Goal: Transaction & Acquisition: Purchase product/service

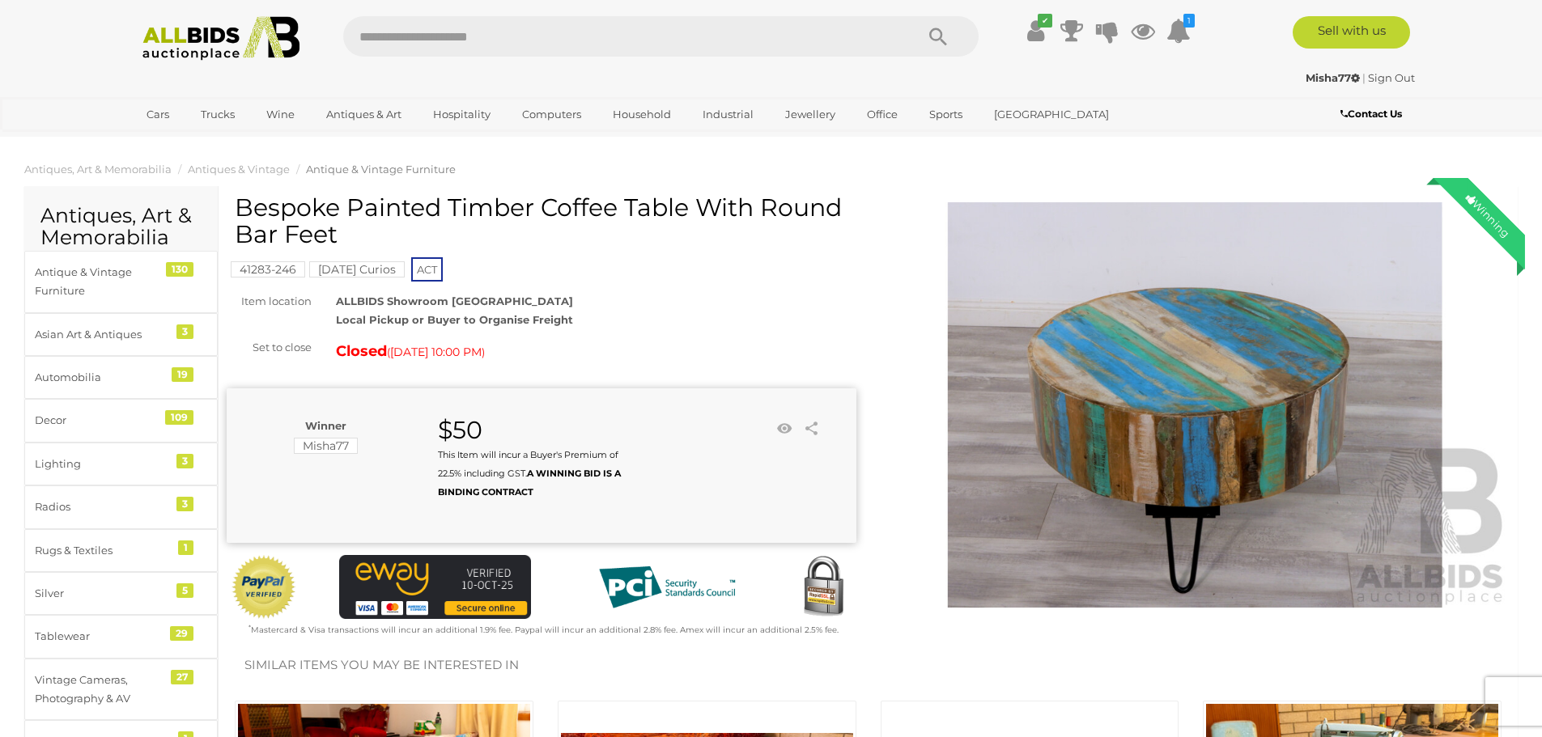
click at [231, 40] on img at bounding box center [222, 38] width 176 height 45
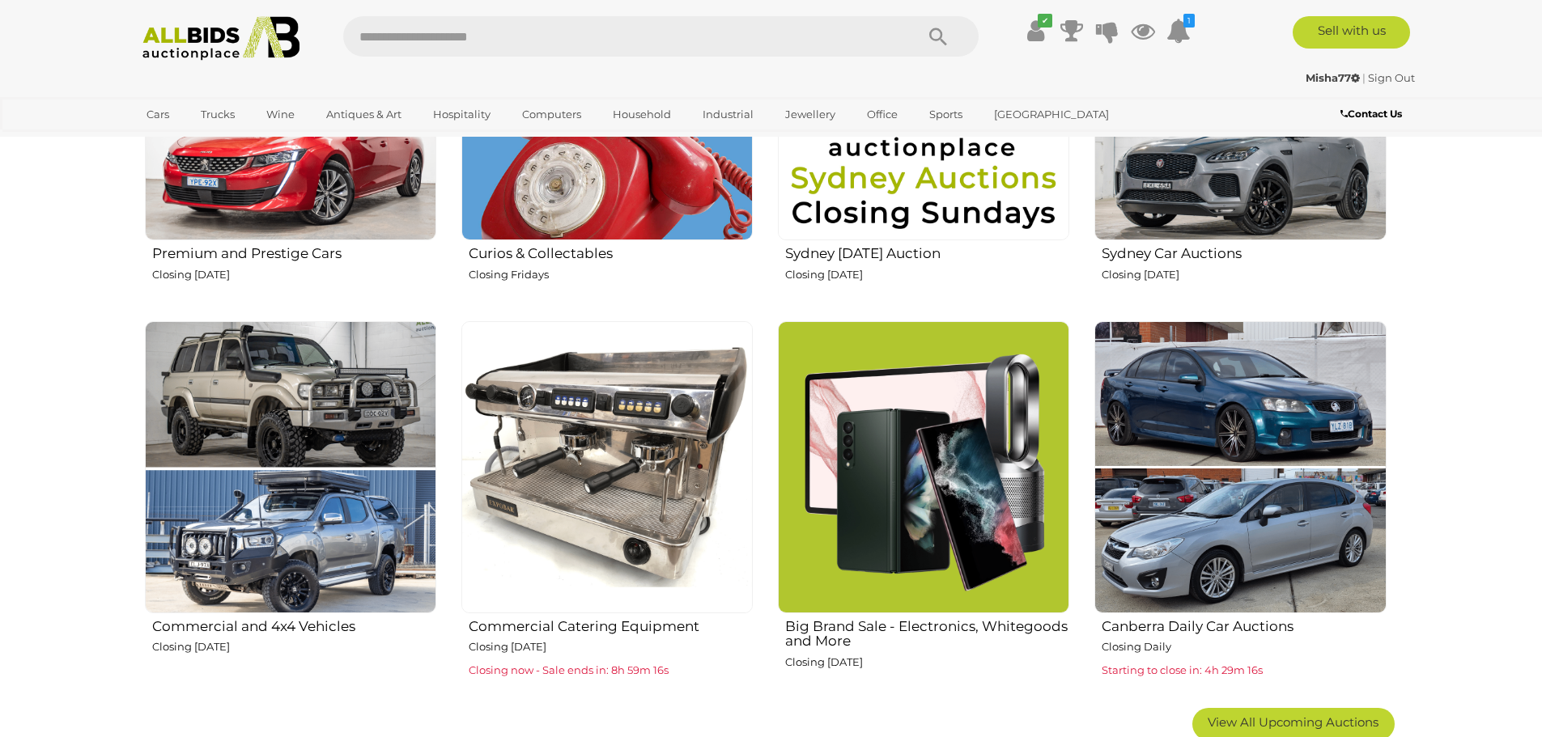
scroll to position [1133, 0]
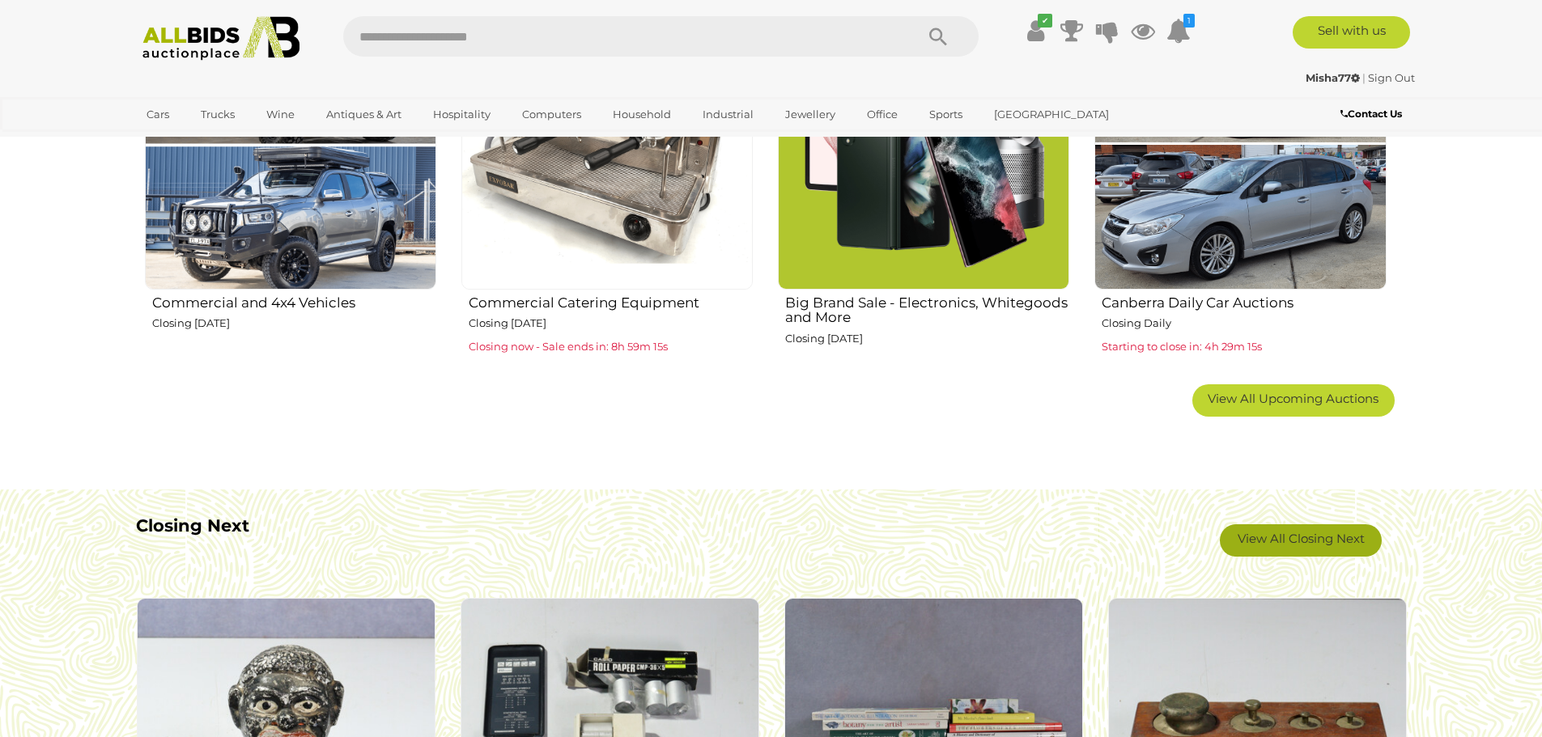
click at [1349, 540] on link "View All Closing Next" at bounding box center [1301, 541] width 162 height 32
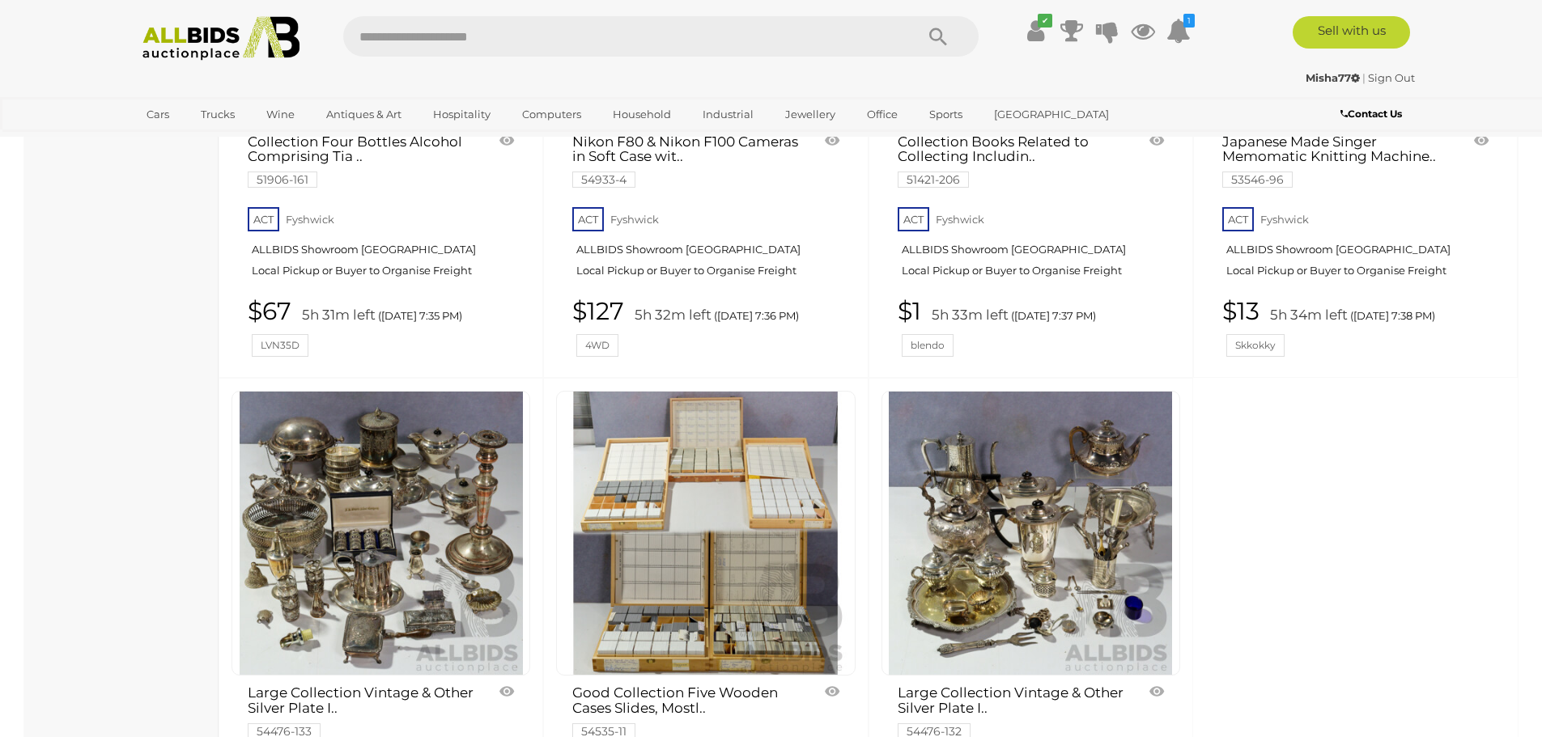
scroll to position [11500, 0]
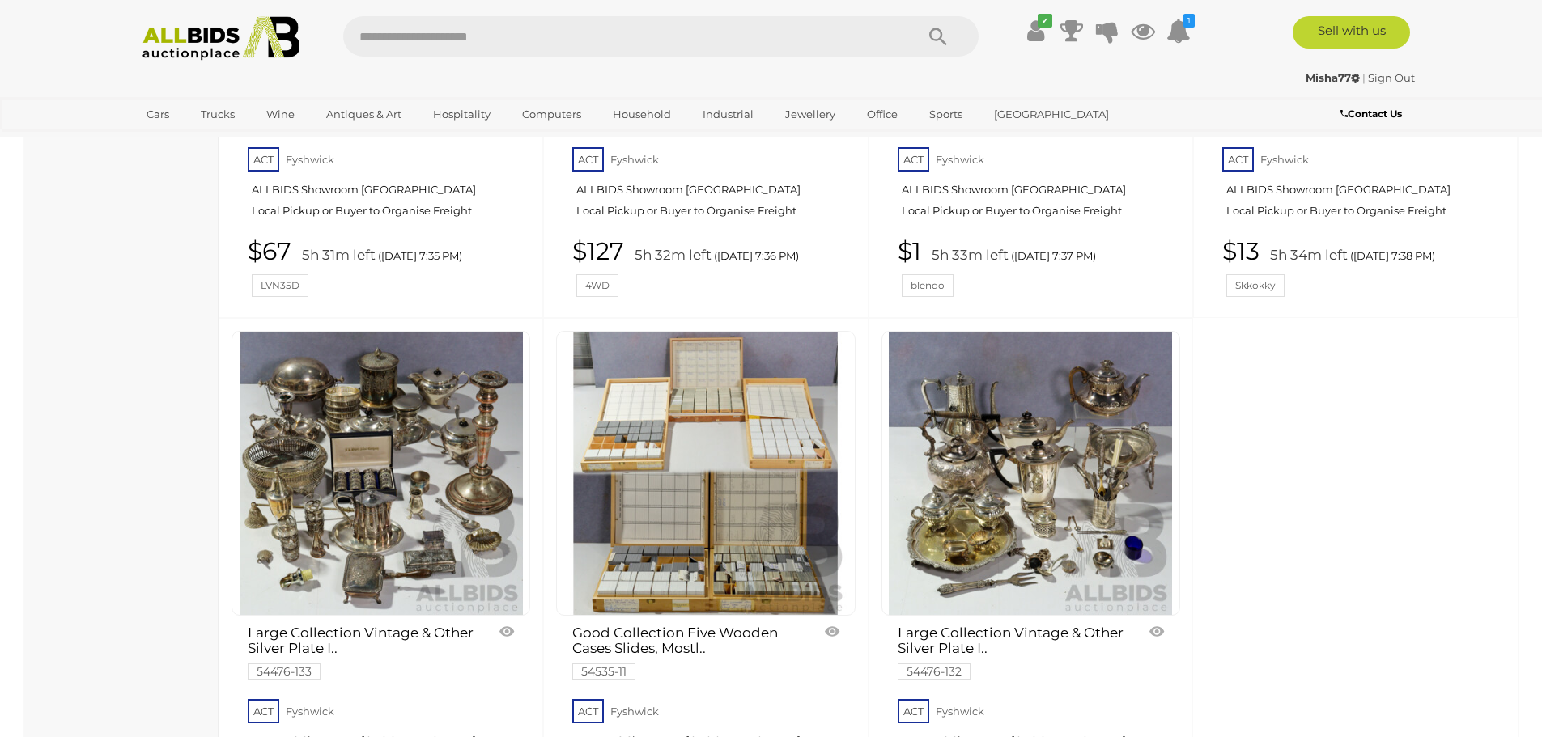
click at [701, 456] on img at bounding box center [705, 473] width 283 height 283
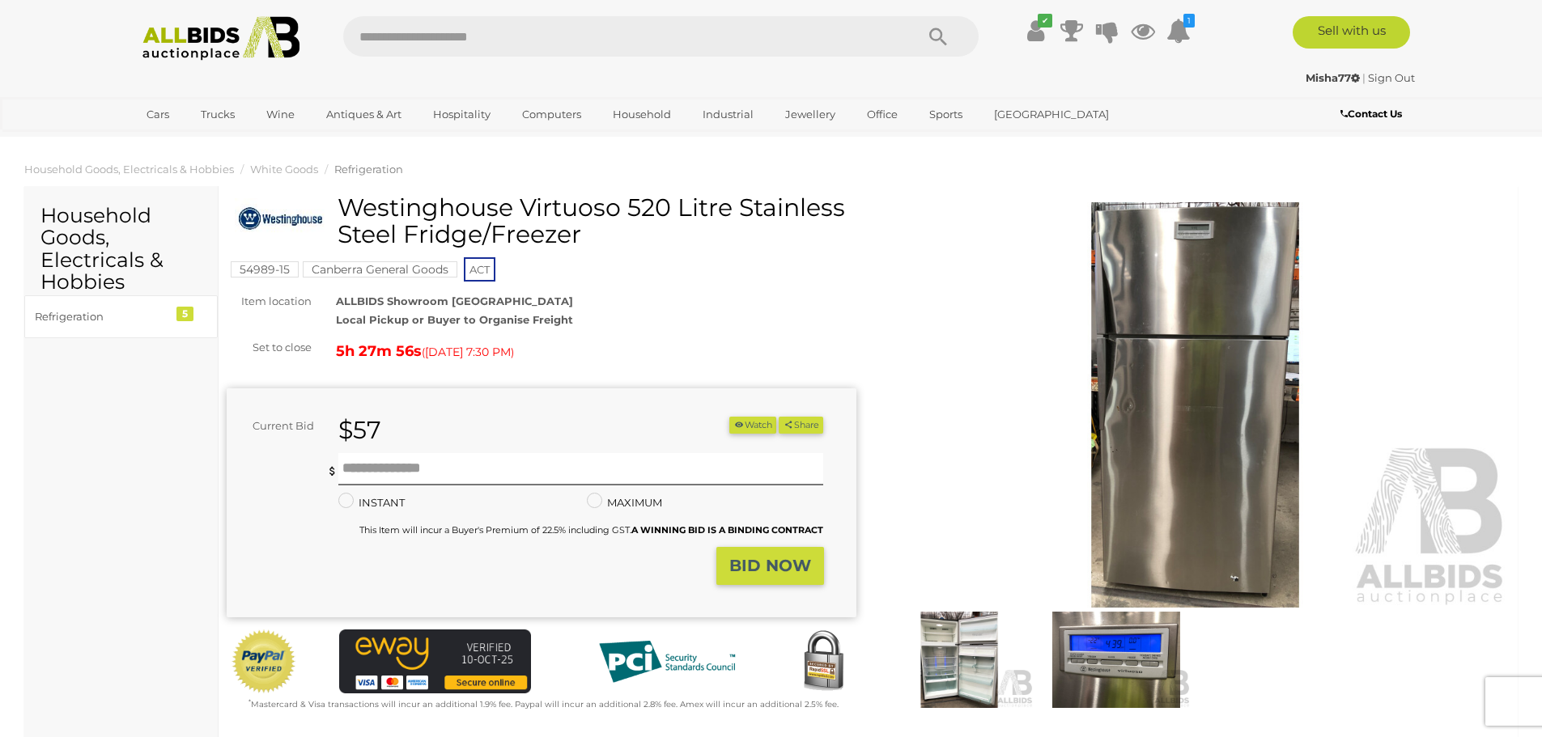
click at [1230, 431] on img at bounding box center [1196, 405] width 630 height 406
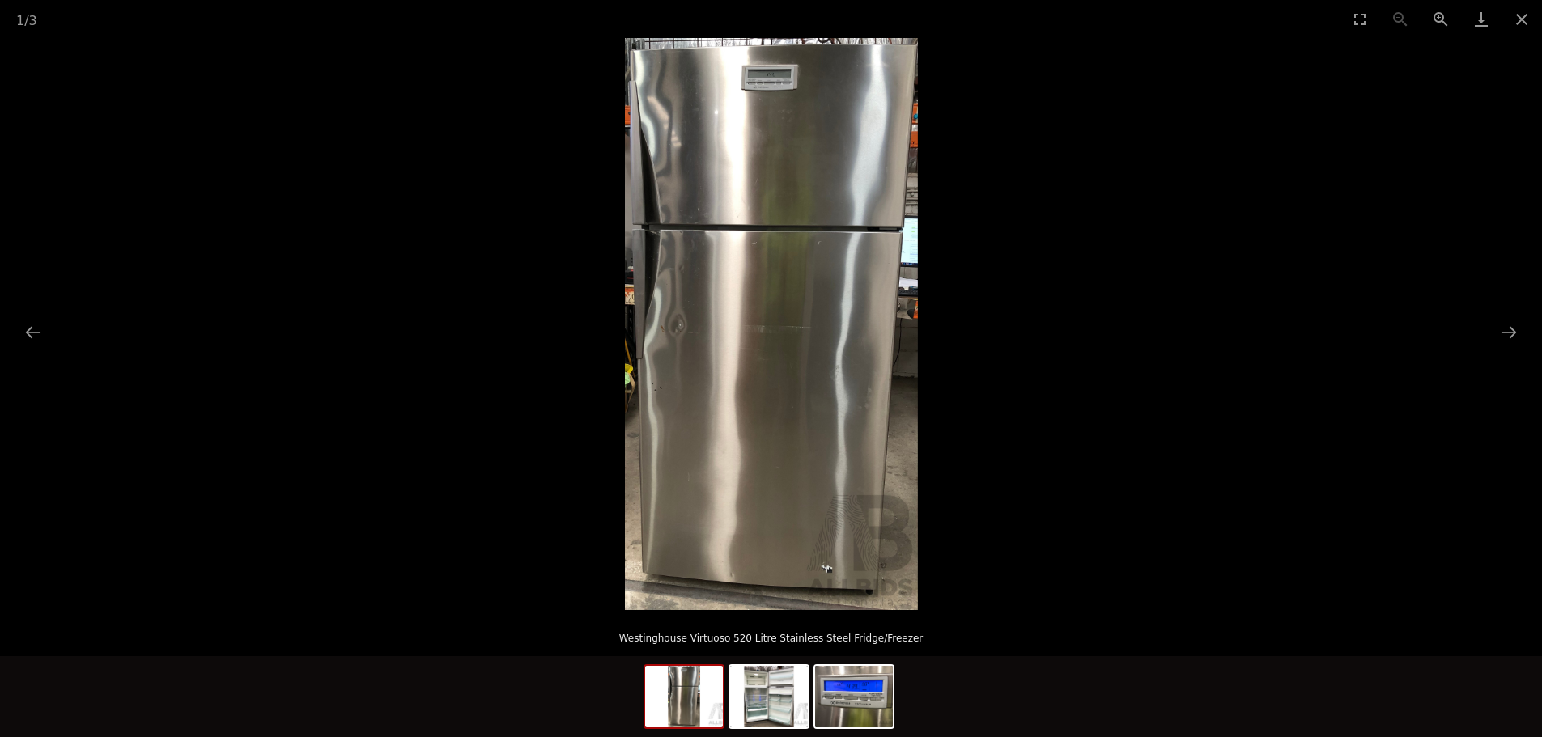
click at [864, 362] on img at bounding box center [771, 324] width 293 height 572
click at [1514, 339] on button "Next slide" at bounding box center [1509, 332] width 34 height 32
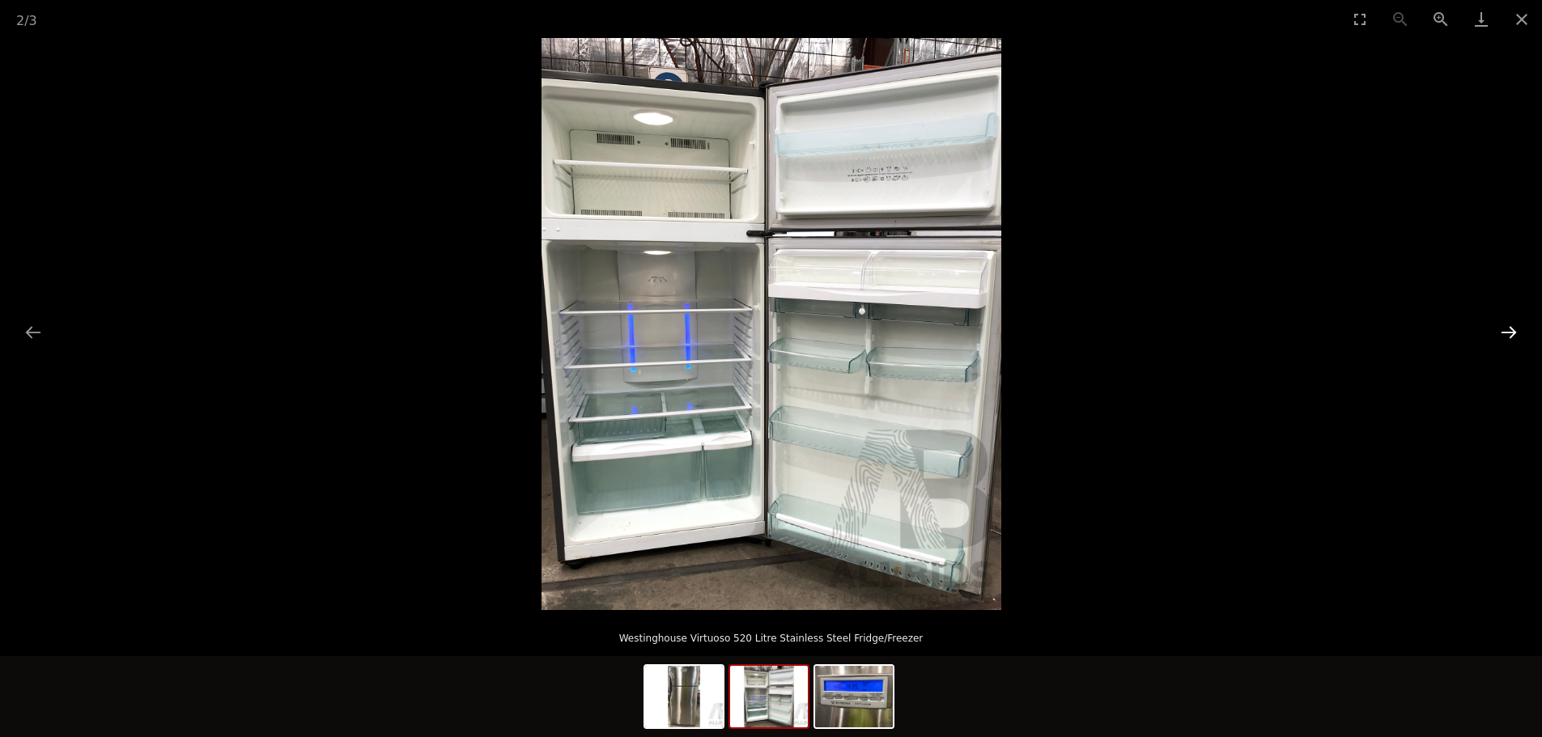
click at [1510, 319] on button "Next slide" at bounding box center [1509, 332] width 34 height 32
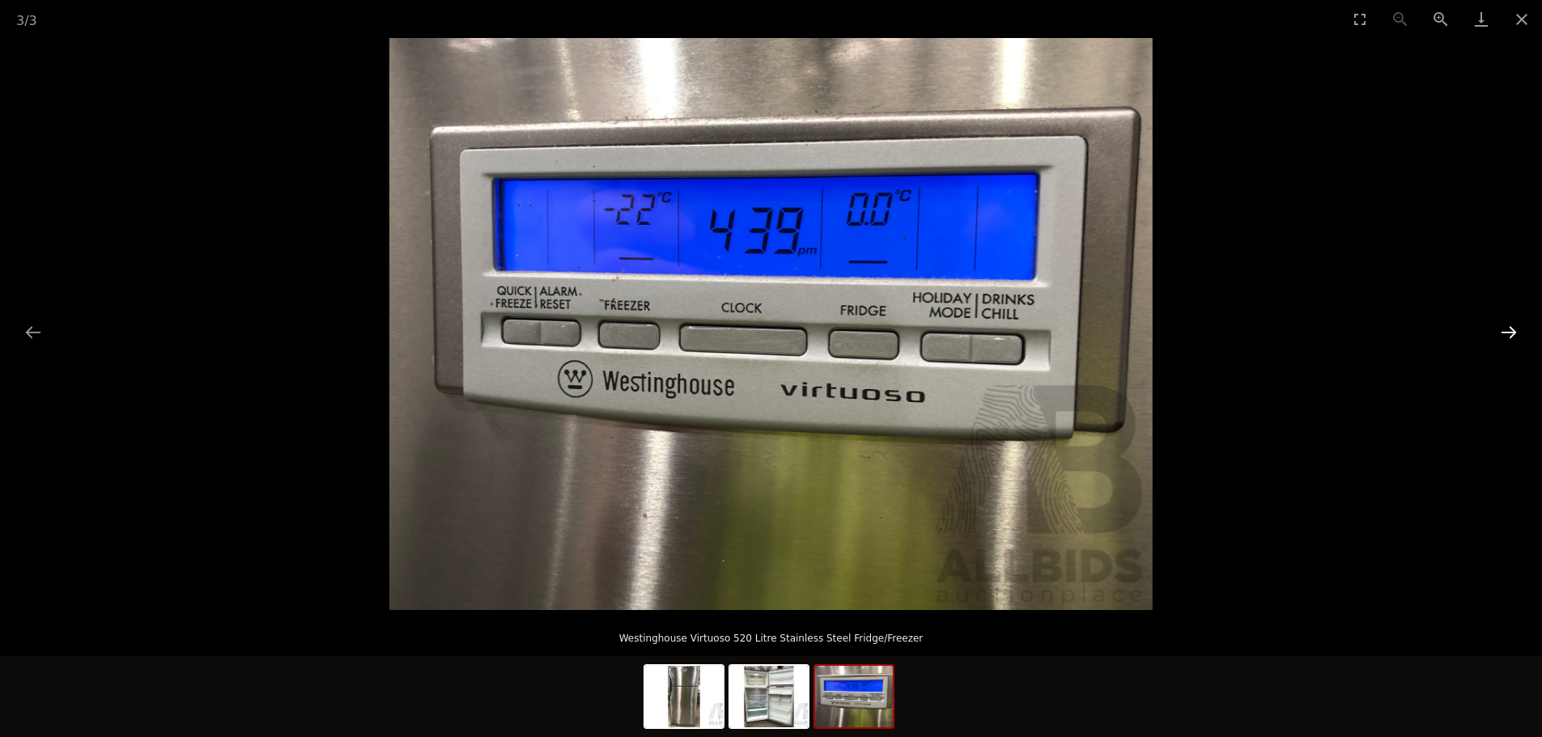
click at [1510, 319] on button "Next slide" at bounding box center [1509, 332] width 34 height 32
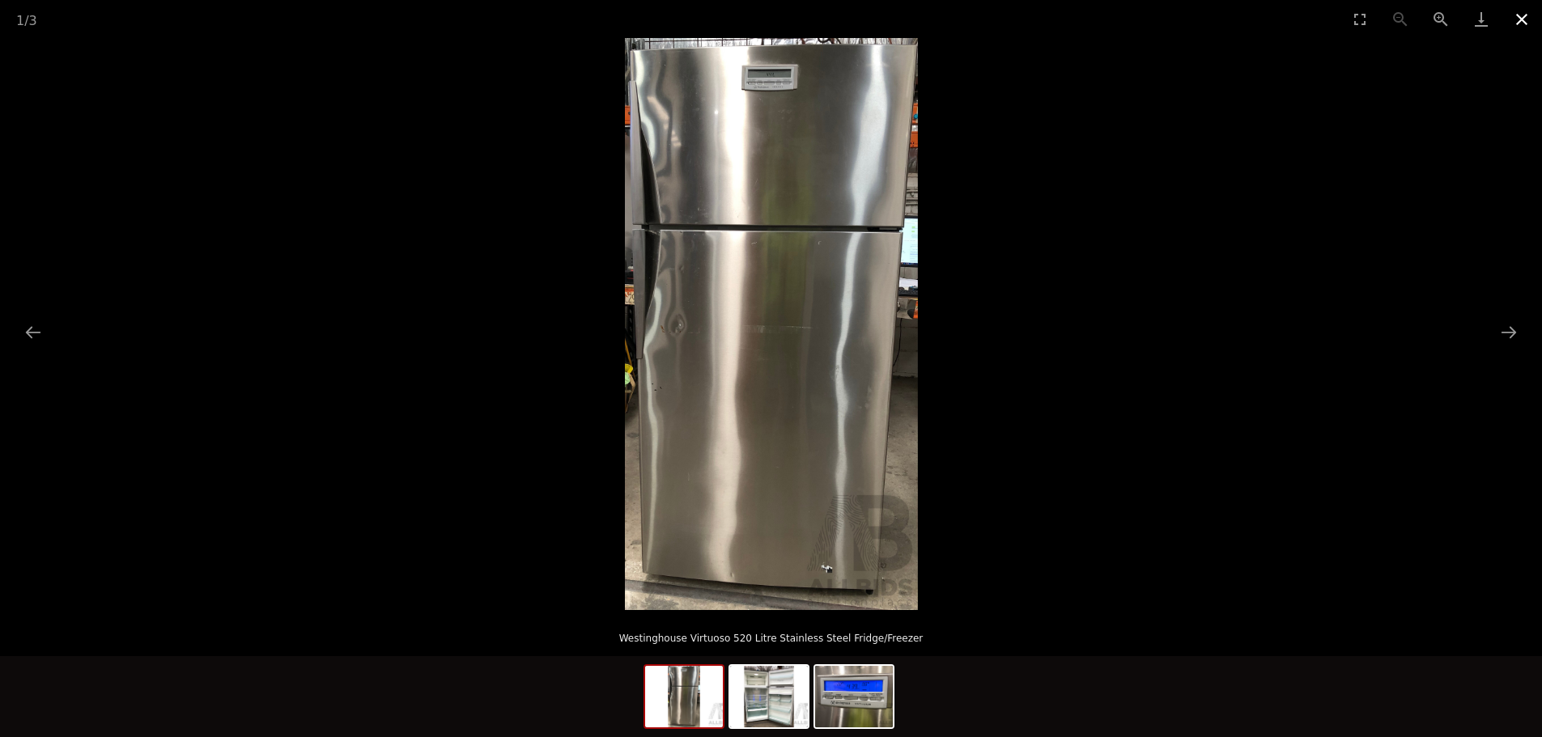
click at [1519, 22] on button "Close gallery" at bounding box center [1522, 19] width 40 height 38
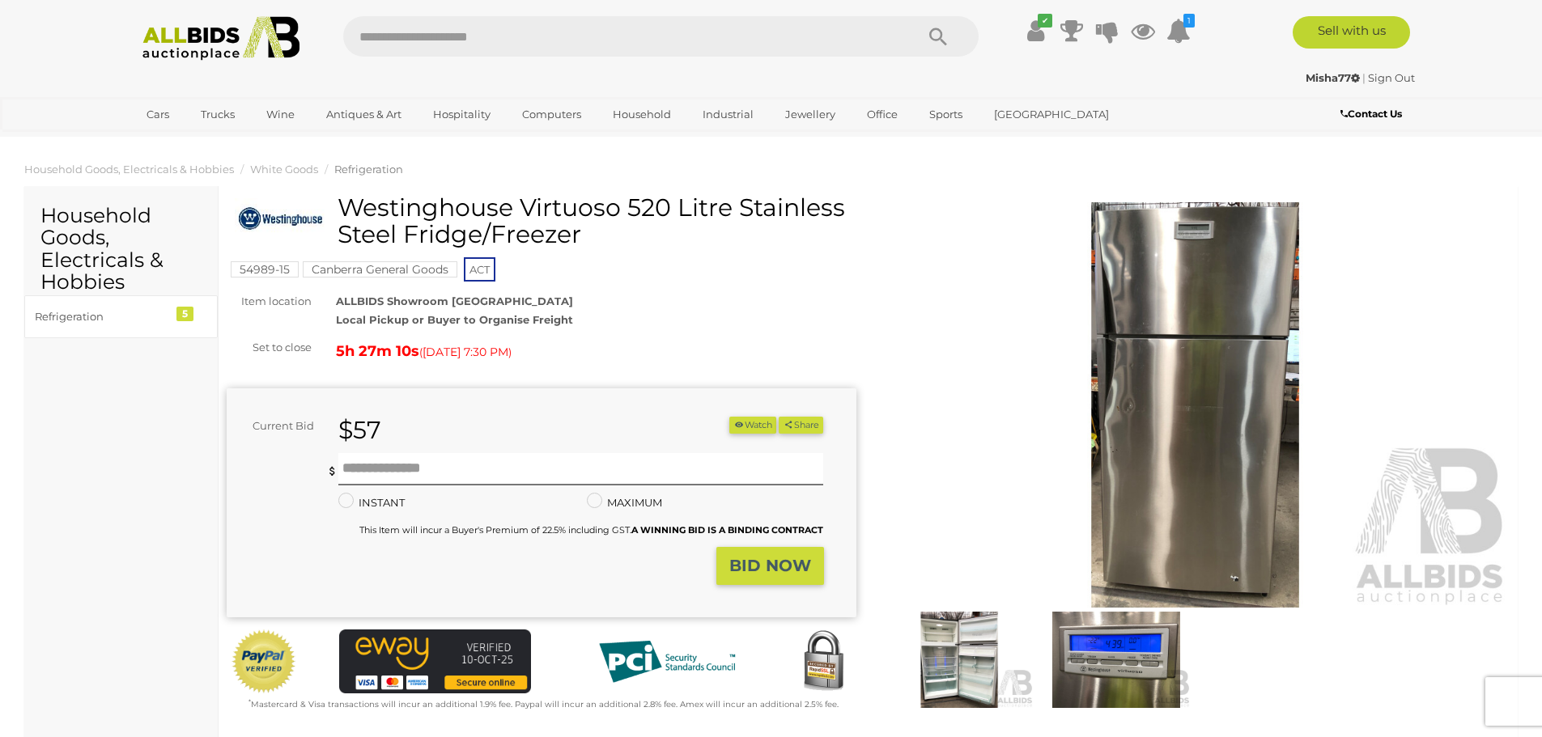
click at [1133, 656] on img at bounding box center [1116, 660] width 149 height 96
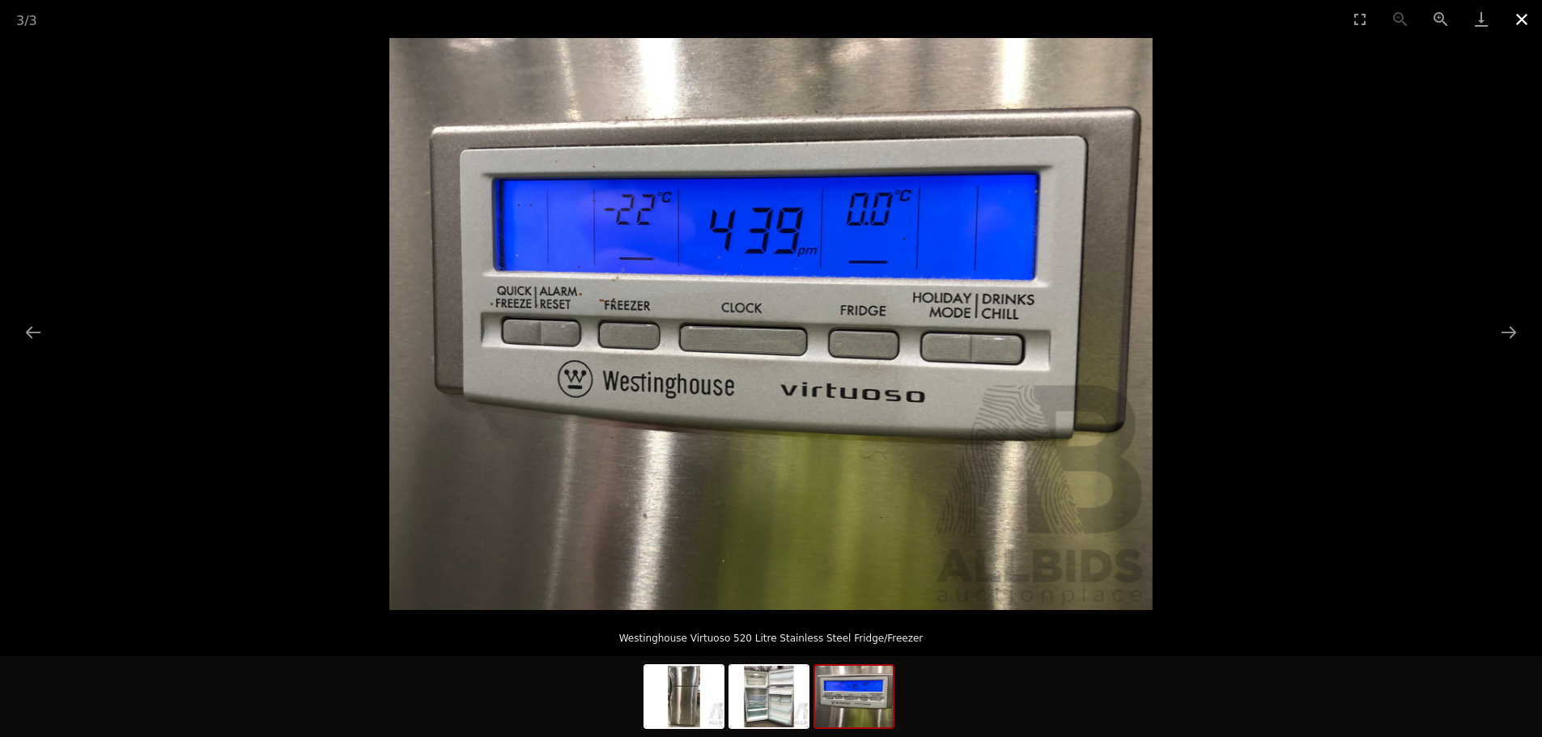
click at [1515, 20] on button "Close gallery" at bounding box center [1522, 19] width 40 height 38
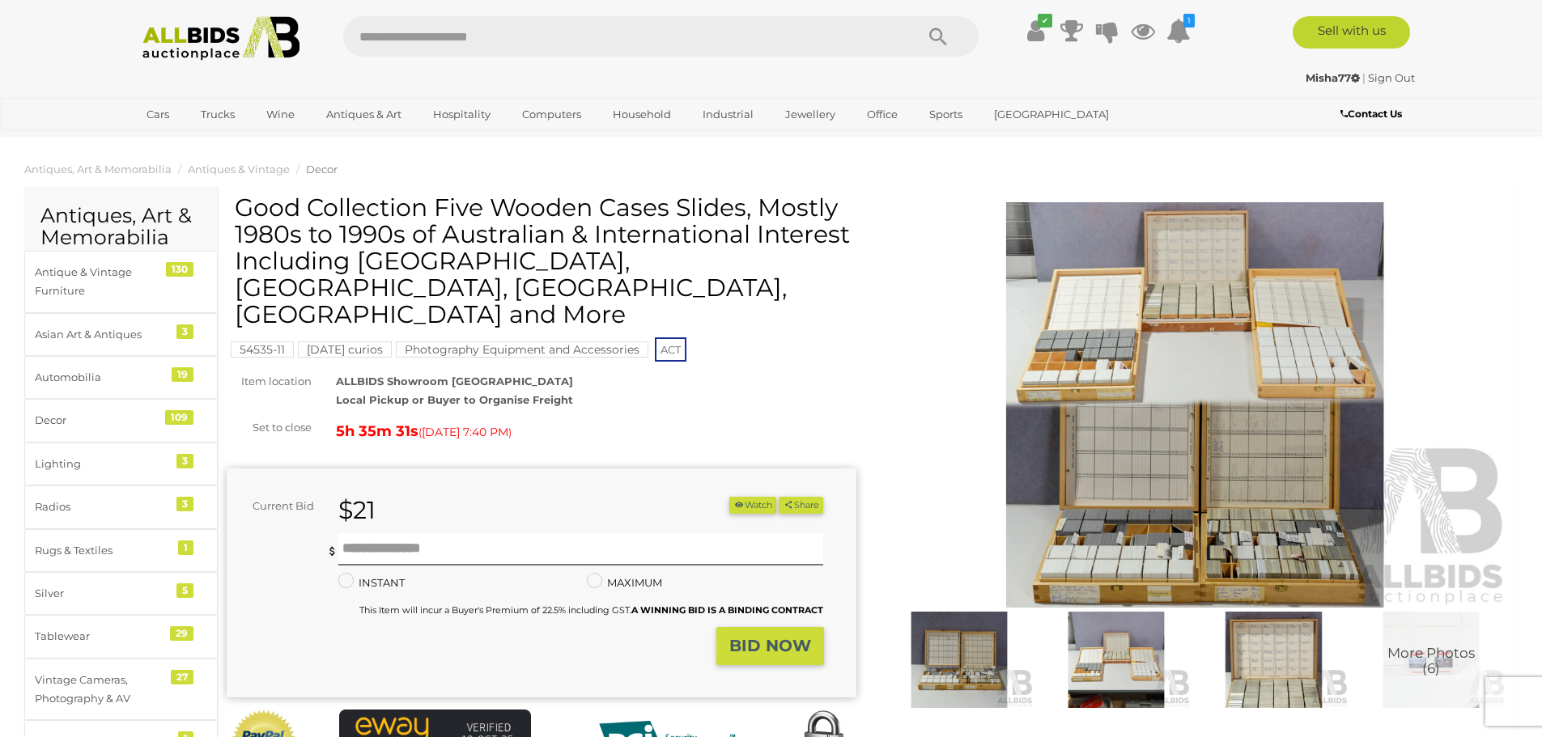
click at [1128, 671] on img at bounding box center [1116, 660] width 149 height 96
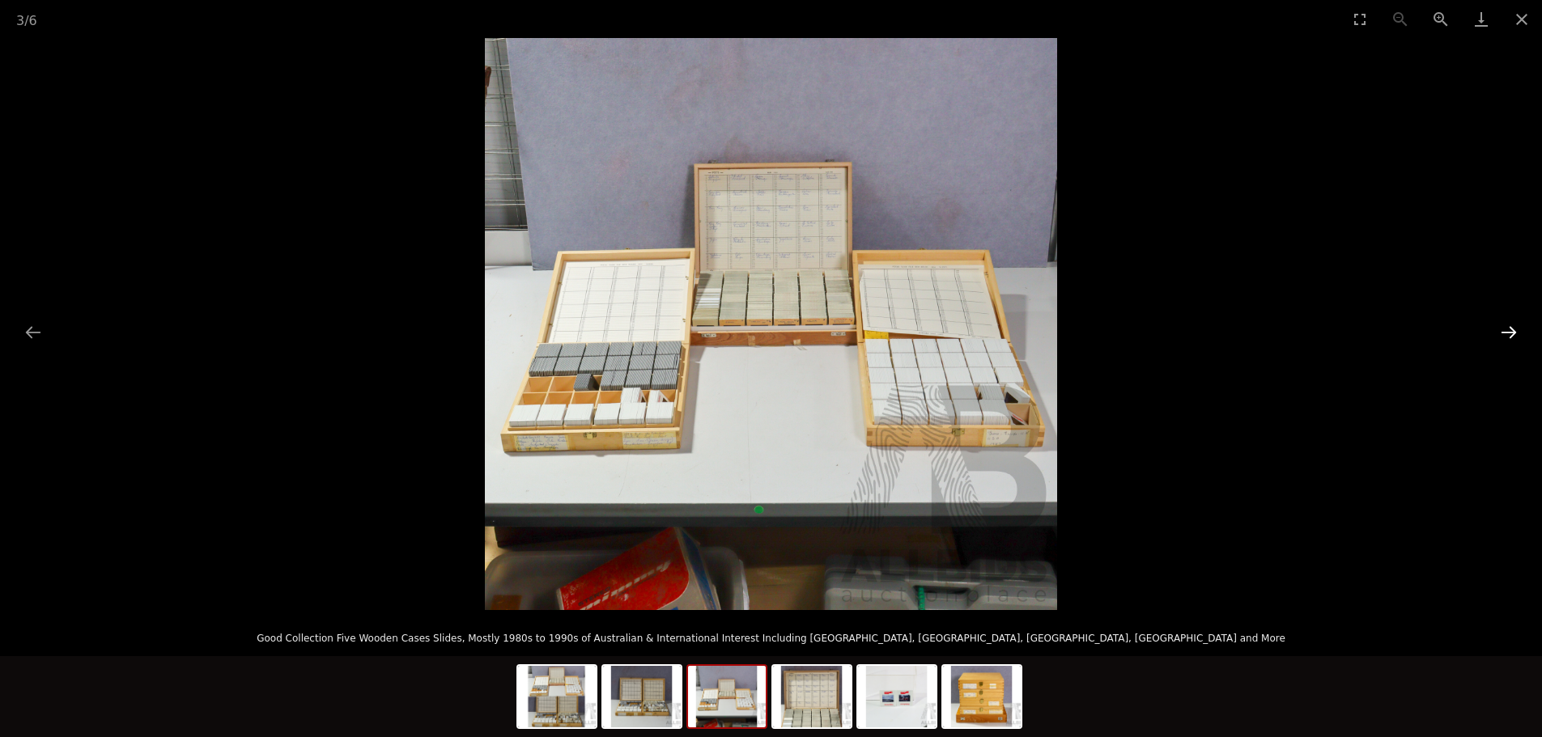
click at [1506, 329] on button "Next slide" at bounding box center [1509, 332] width 34 height 32
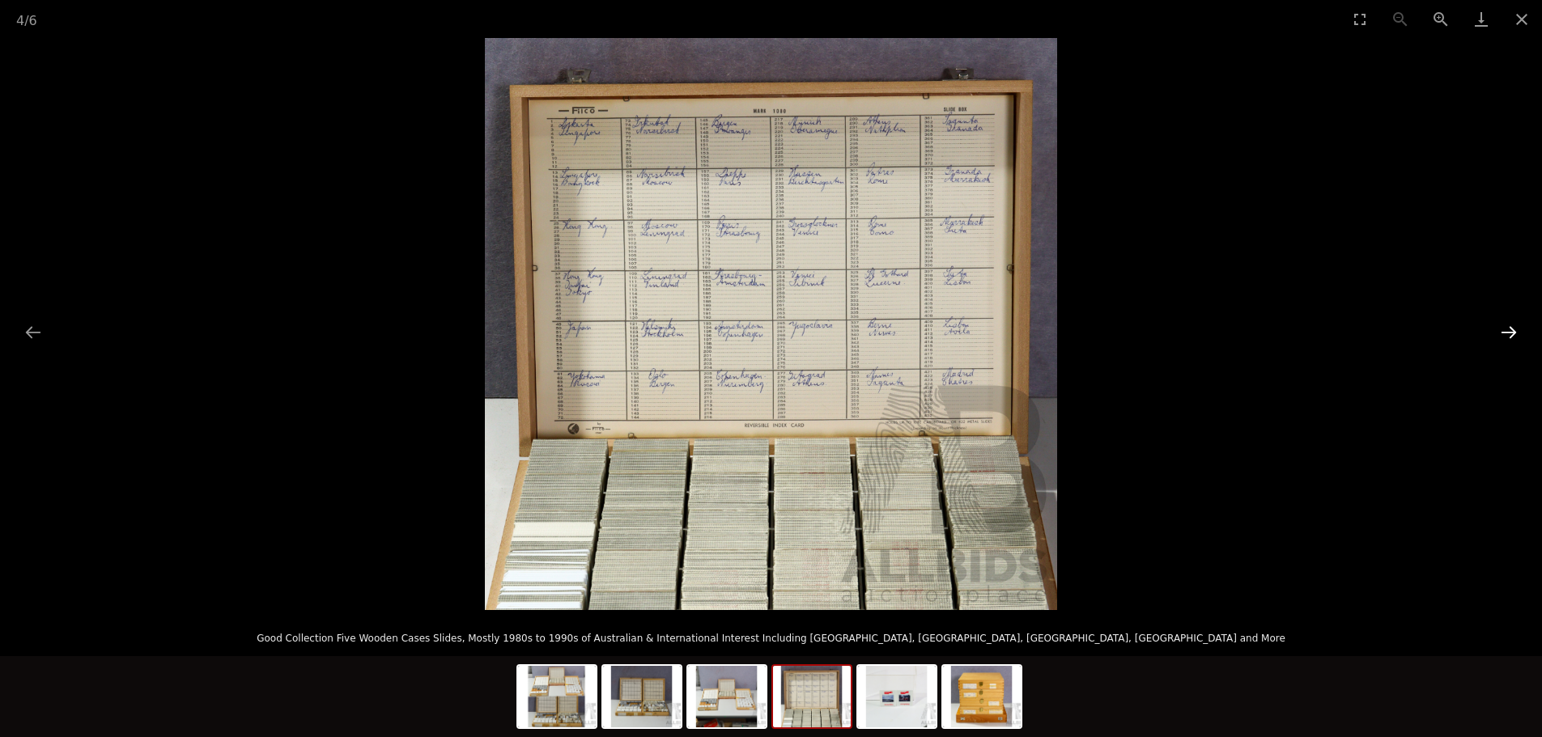
click at [1506, 329] on button "Next slide" at bounding box center [1509, 332] width 34 height 32
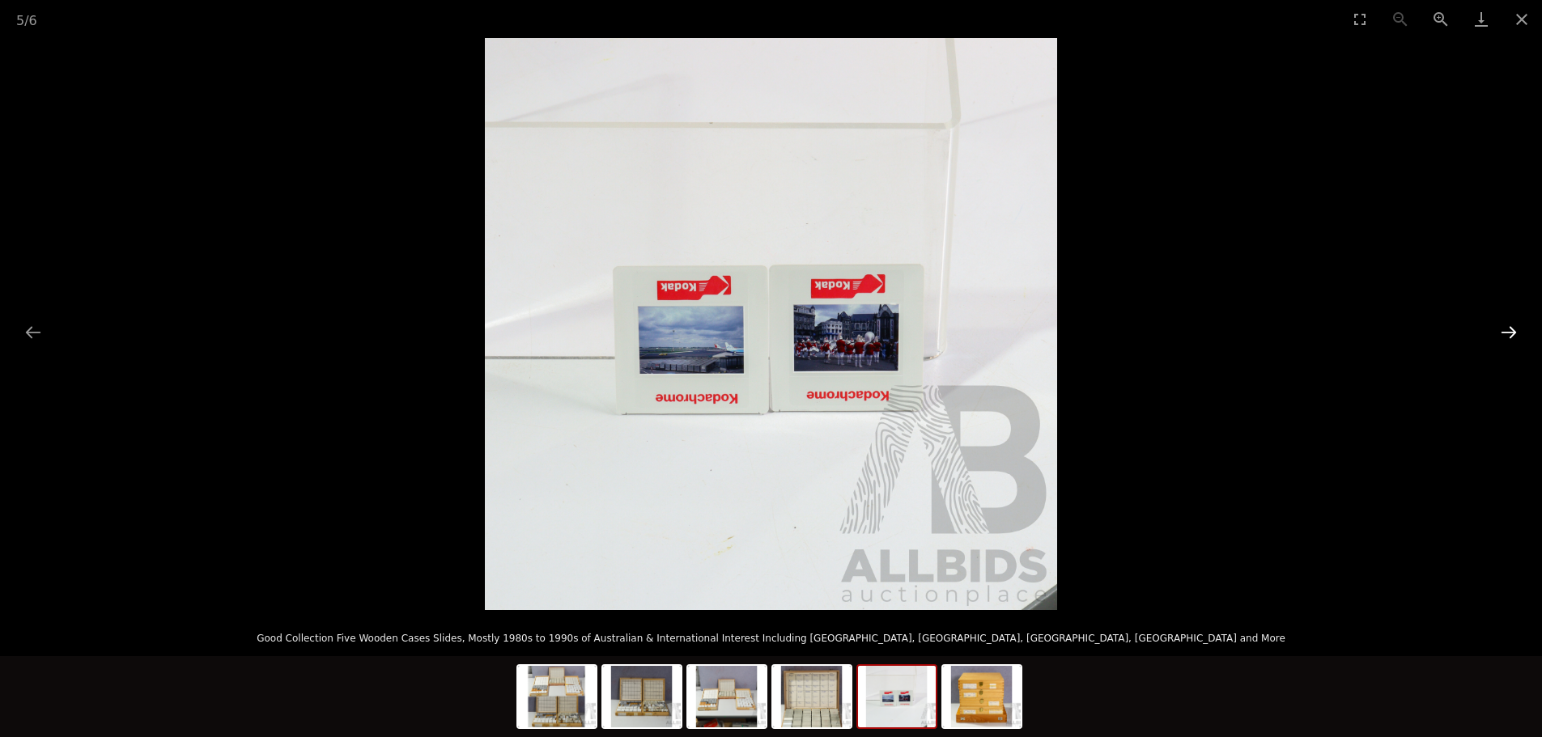
click at [1506, 329] on button "Next slide" at bounding box center [1509, 332] width 34 height 32
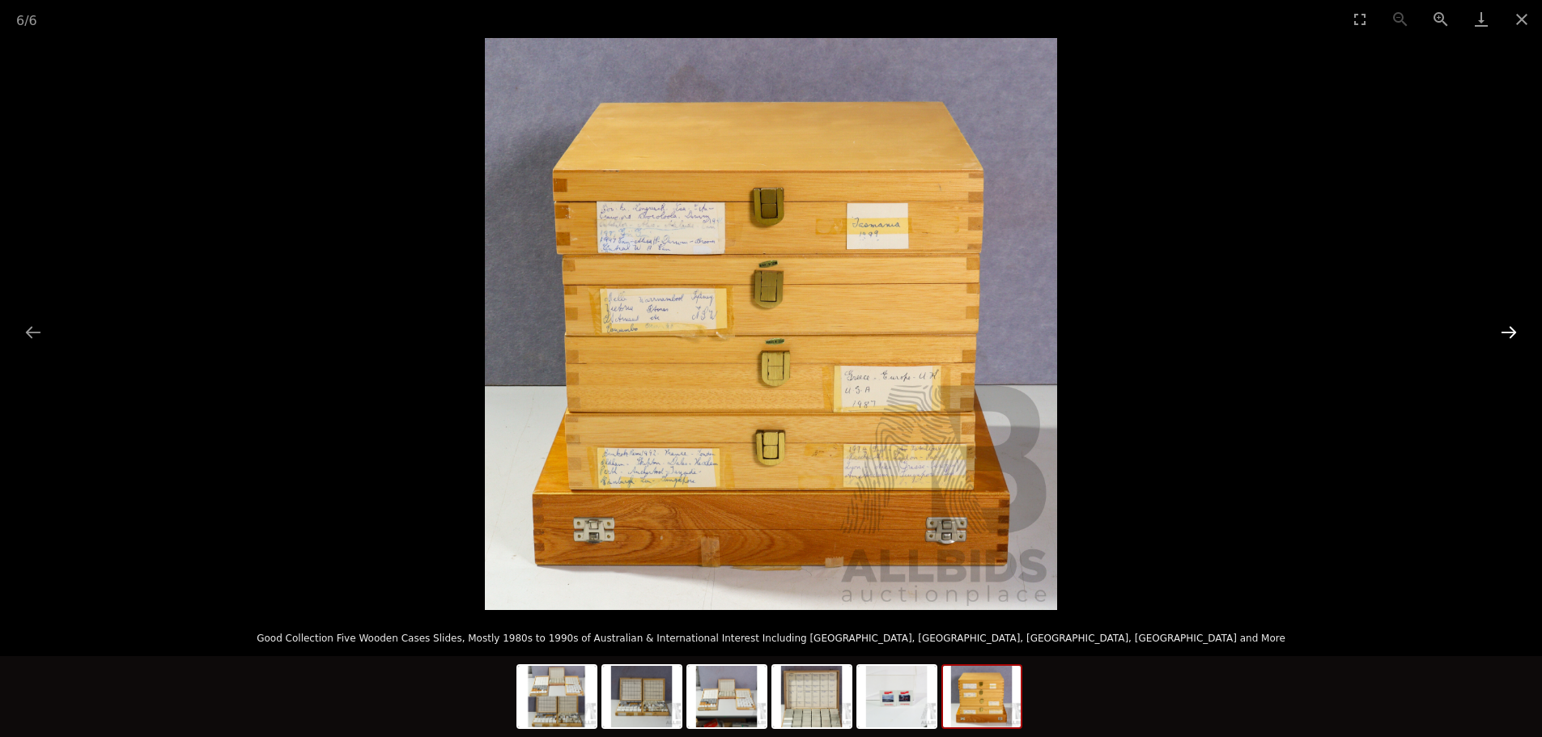
click at [1507, 330] on button "Next slide" at bounding box center [1509, 332] width 34 height 32
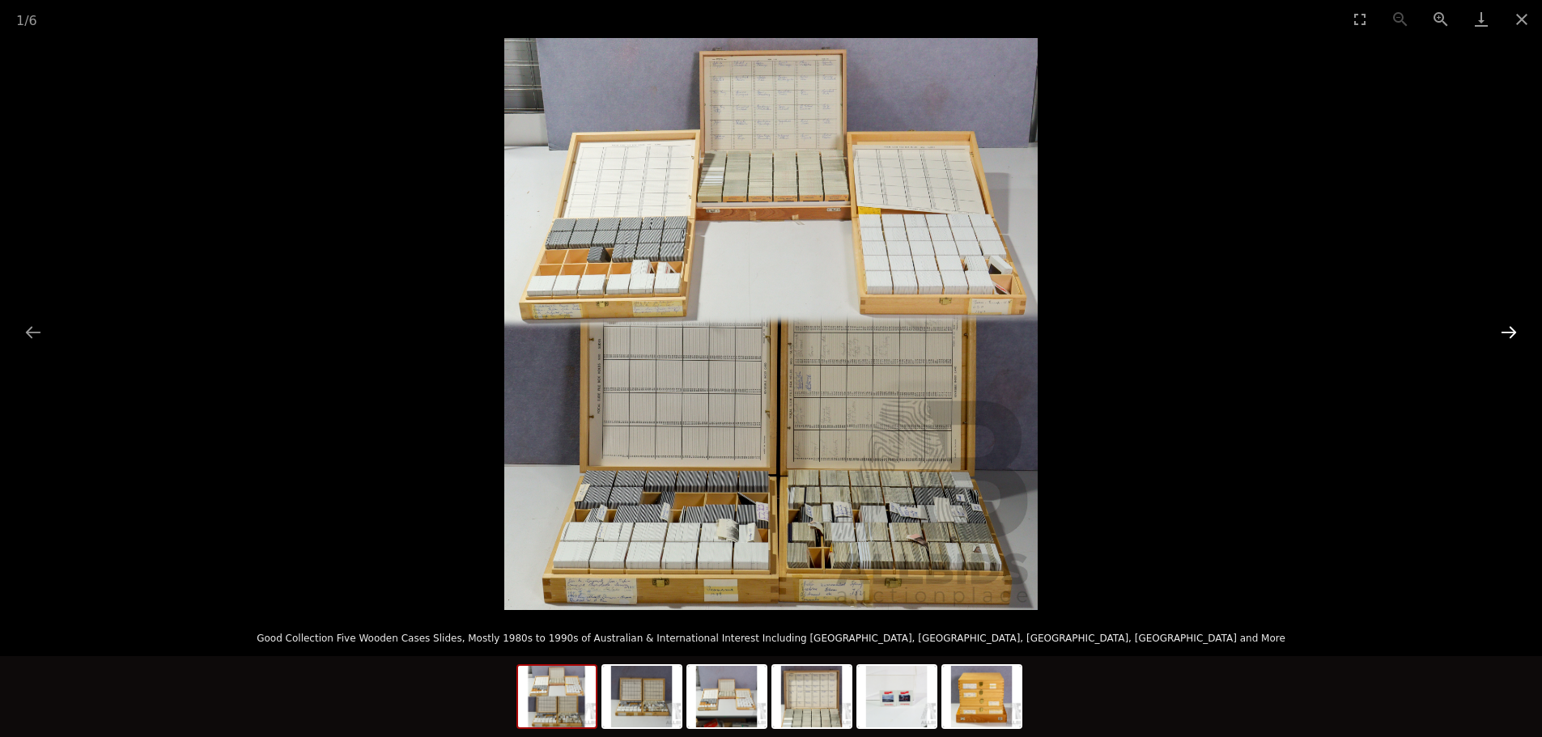
click at [1507, 330] on button "Next slide" at bounding box center [1509, 332] width 34 height 32
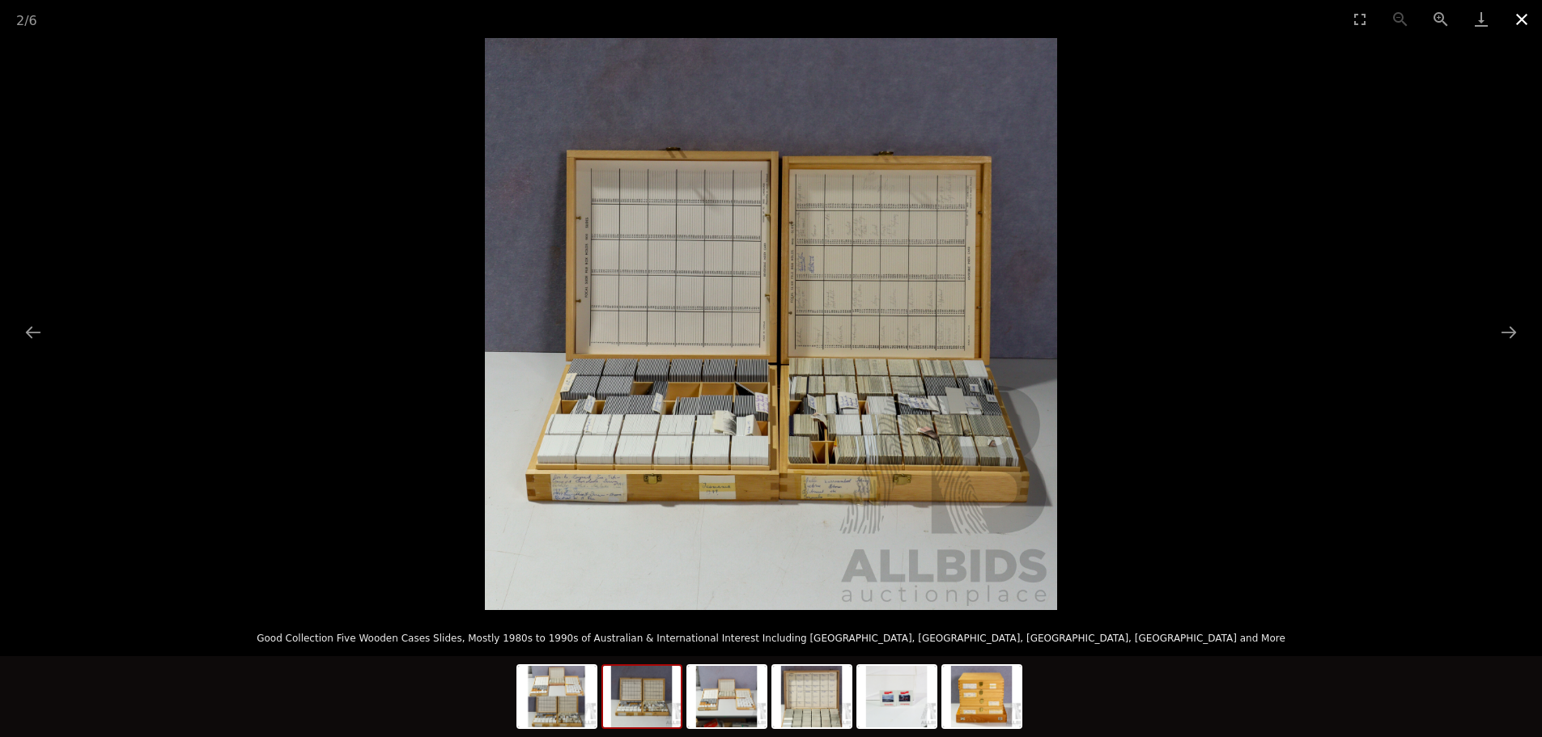
click at [1527, 22] on button "Close gallery" at bounding box center [1522, 19] width 40 height 38
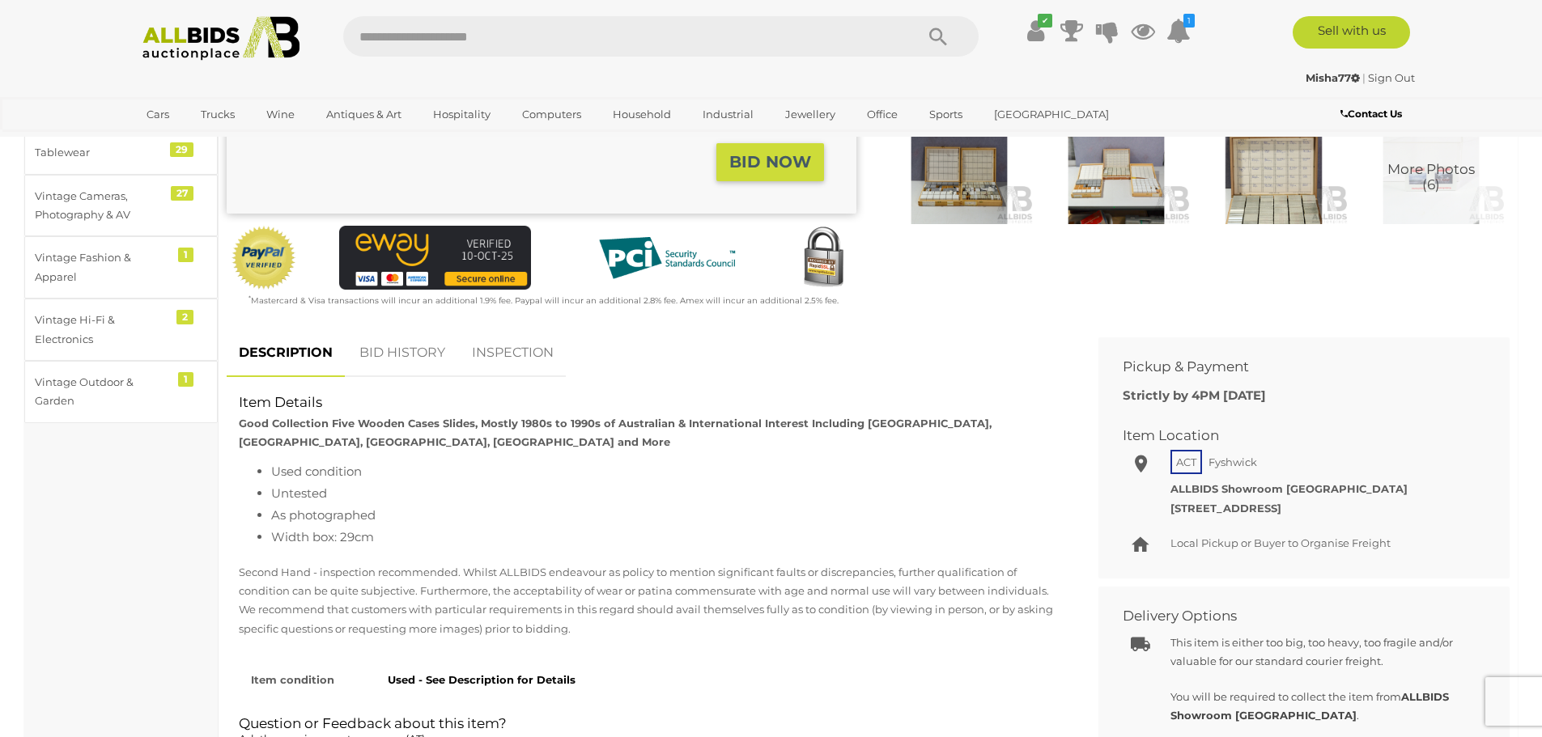
scroll to position [486, 0]
